Goal: Task Accomplishment & Management: Manage account settings

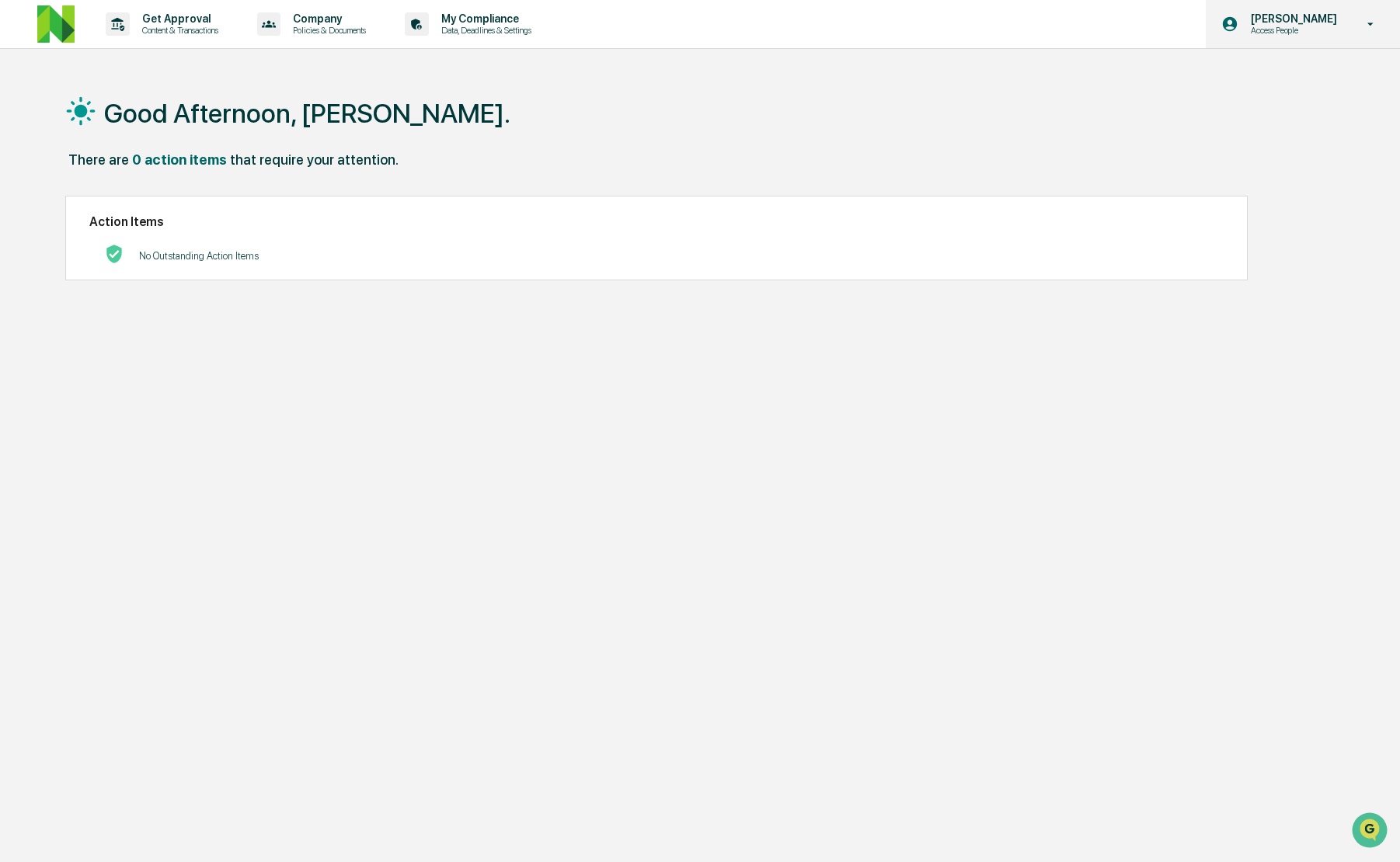
click at [1316, 31] on p "Access People" at bounding box center [1291, 30] width 107 height 11
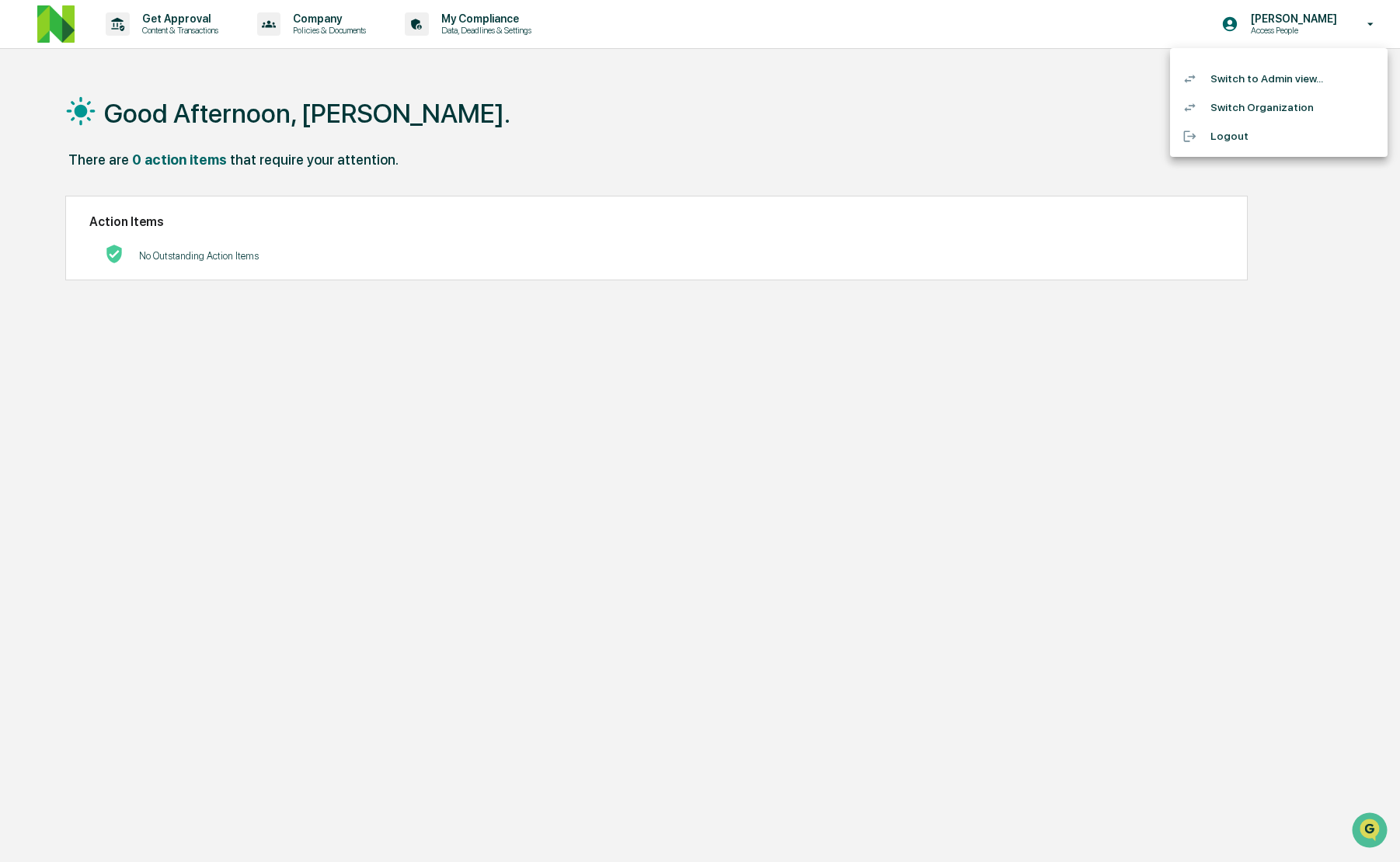
click at [812, 149] on div at bounding box center [700, 431] width 1400 height 862
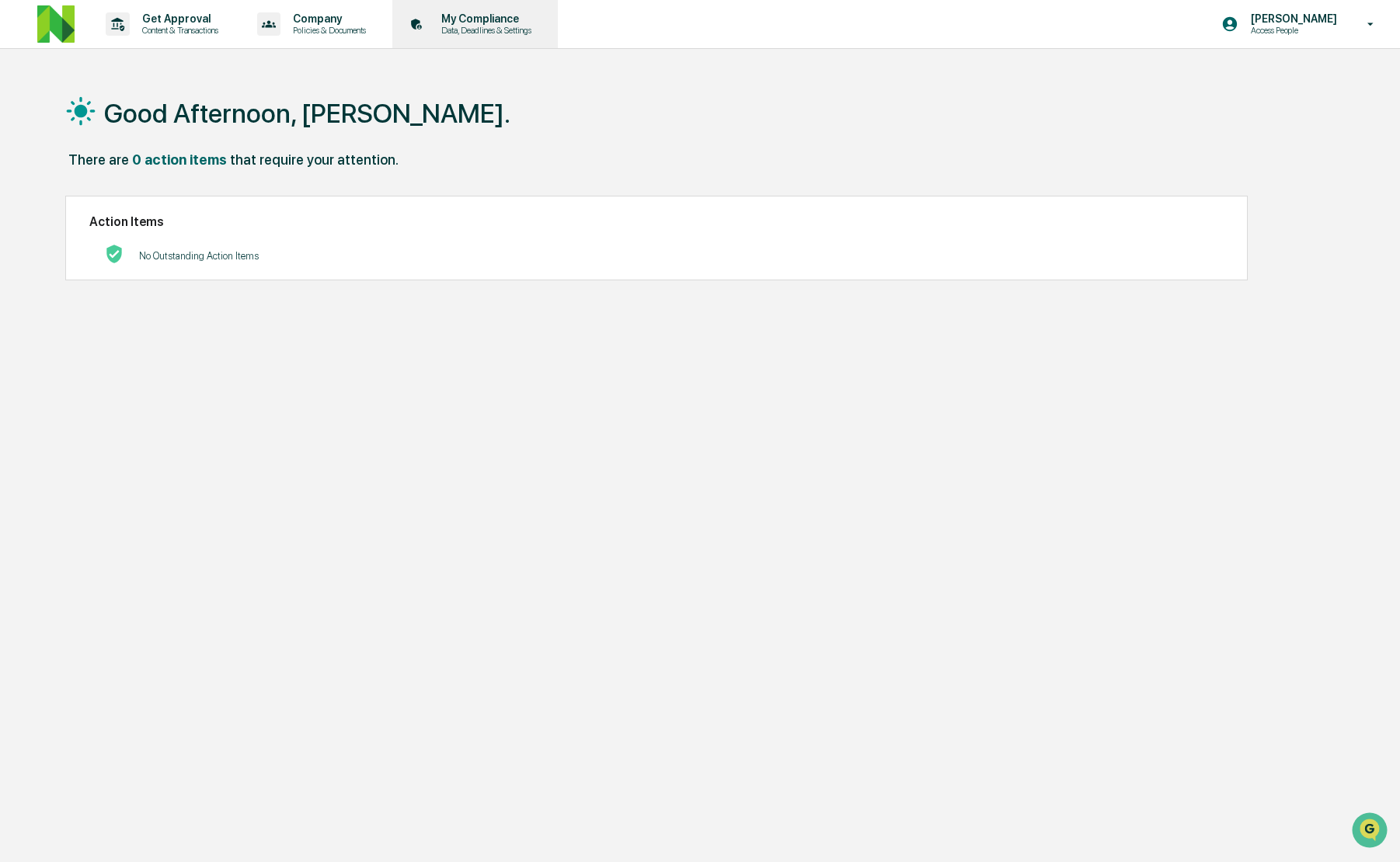
click at [518, 27] on p "Data, Deadlines & Settings" at bounding box center [484, 30] width 111 height 11
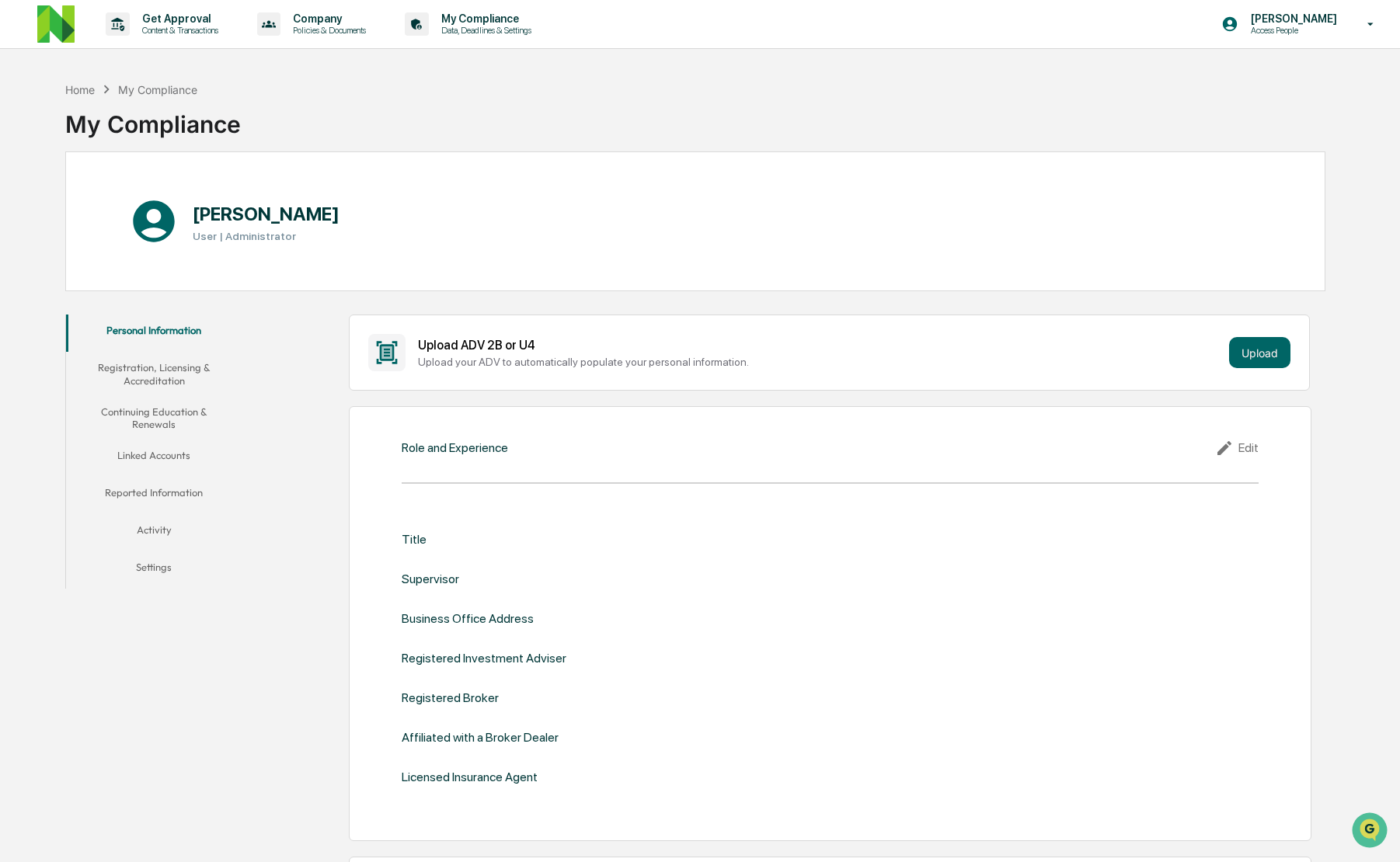
click at [173, 449] on button "Linked Accounts" at bounding box center [154, 458] width 176 height 37
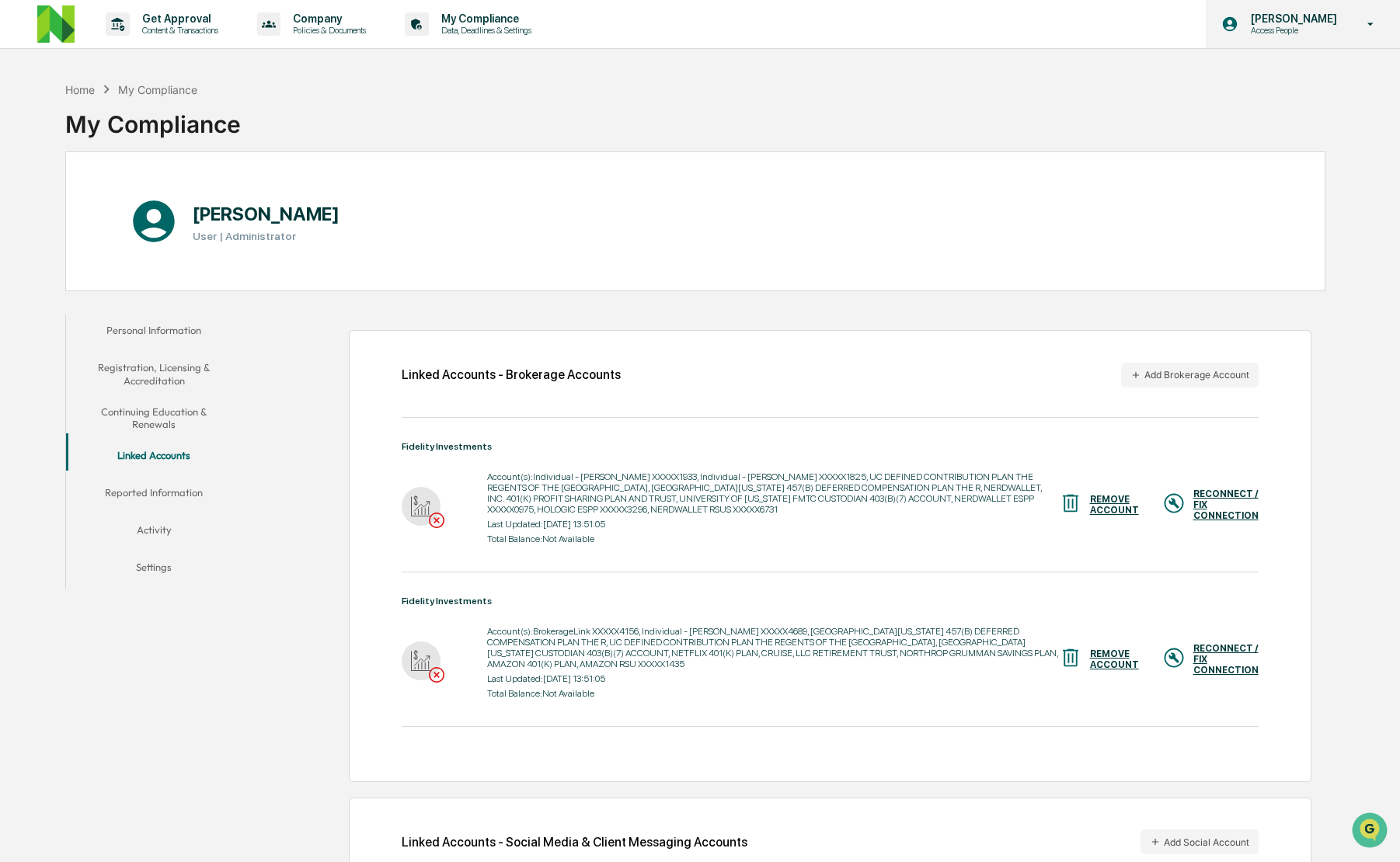
click at [1287, 19] on p "[PERSON_NAME]" at bounding box center [1291, 18] width 107 height 12
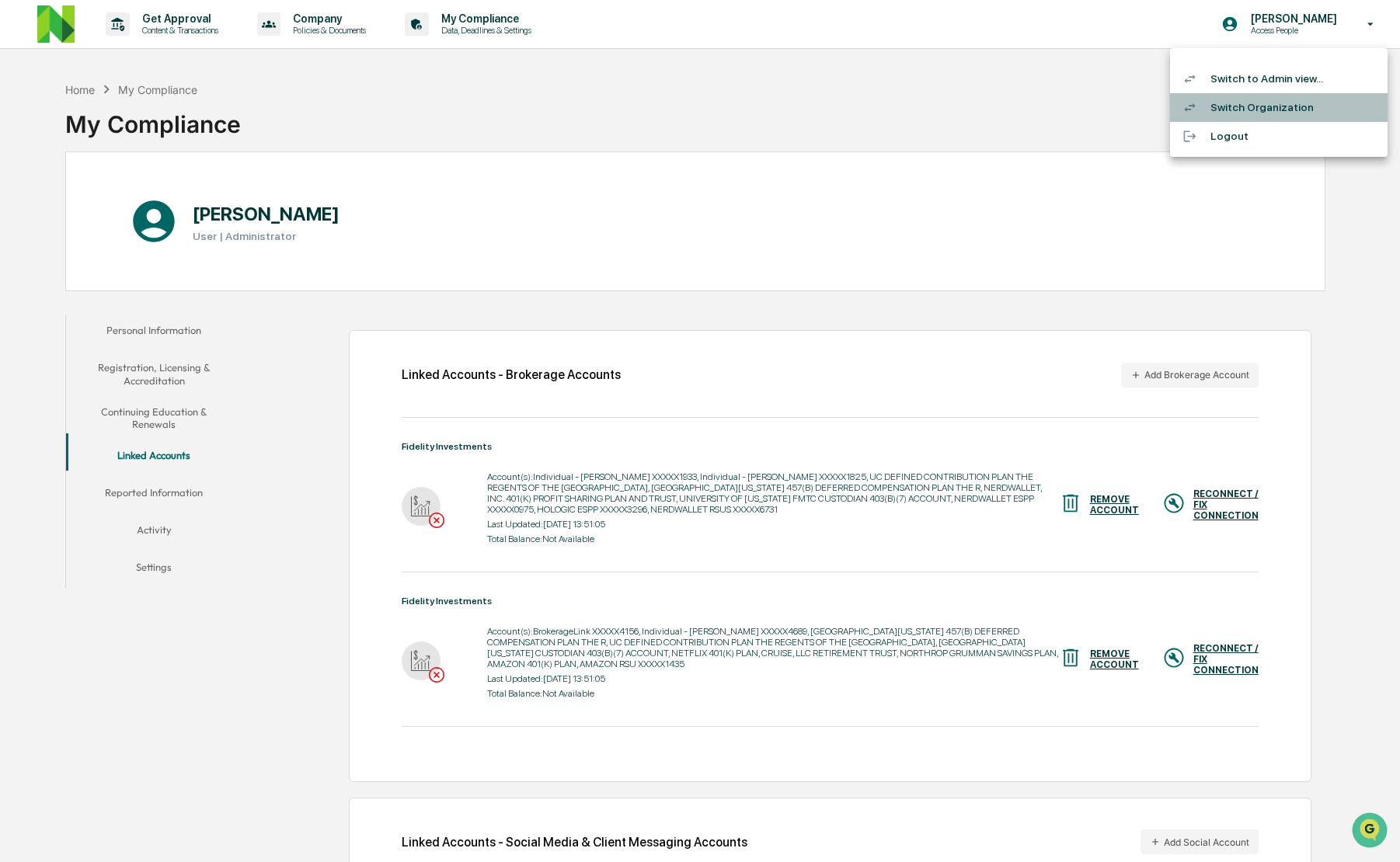
click at [1270, 105] on li "Switch Organization" at bounding box center [1279, 107] width 218 height 29
